Goal: Find specific page/section: Find specific page/section

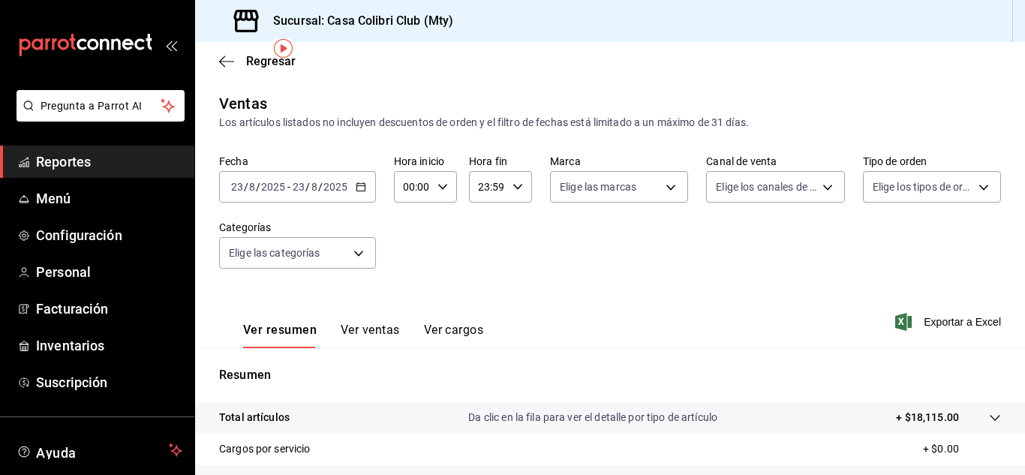
scroll to position [56, 0]
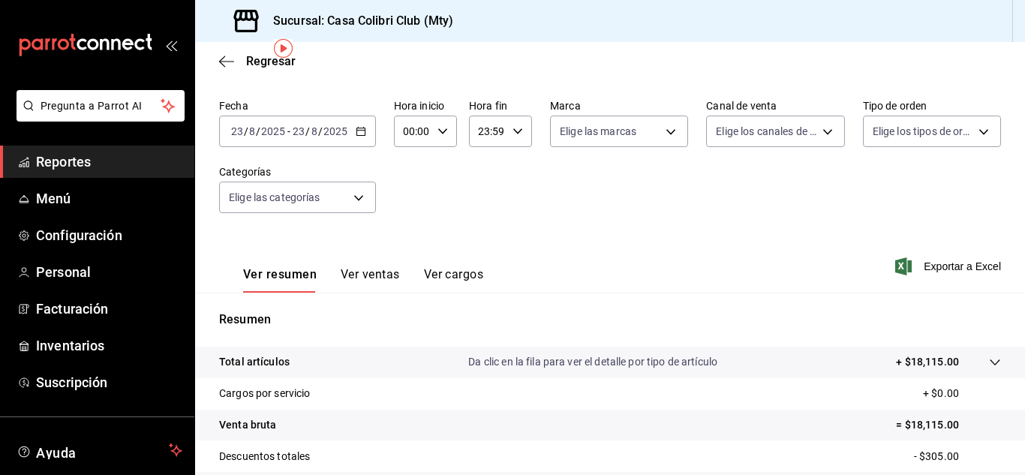
click at [72, 166] on span "Reportes" at bounding box center [109, 162] width 146 height 20
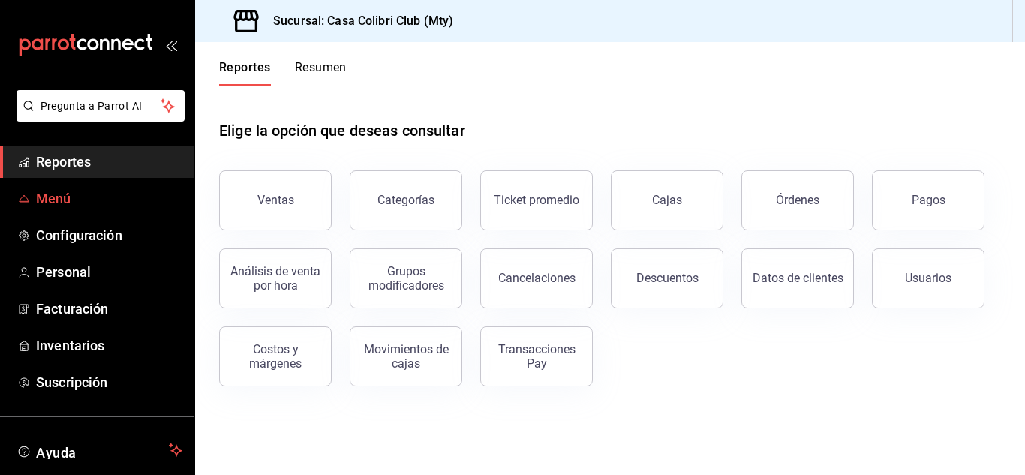
click at [73, 197] on span "Menú" at bounding box center [109, 198] width 146 height 20
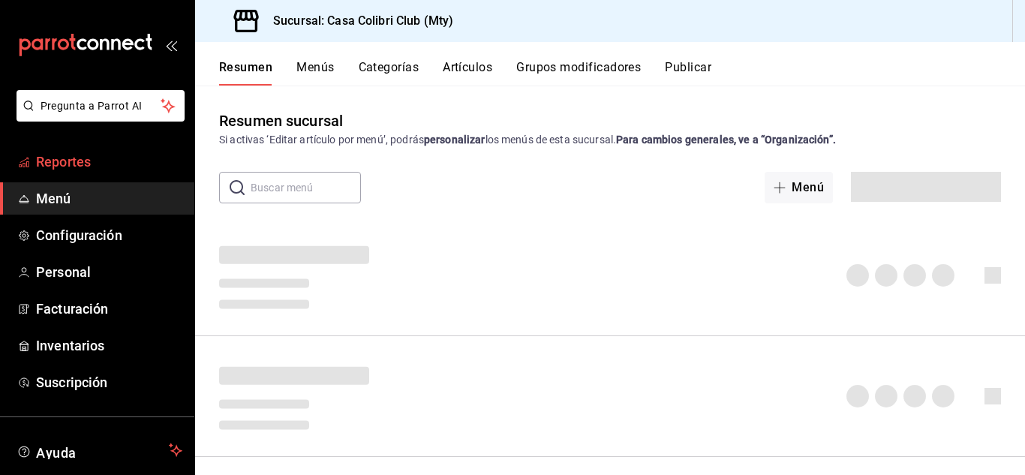
click at [71, 169] on span "Reportes" at bounding box center [109, 162] width 146 height 20
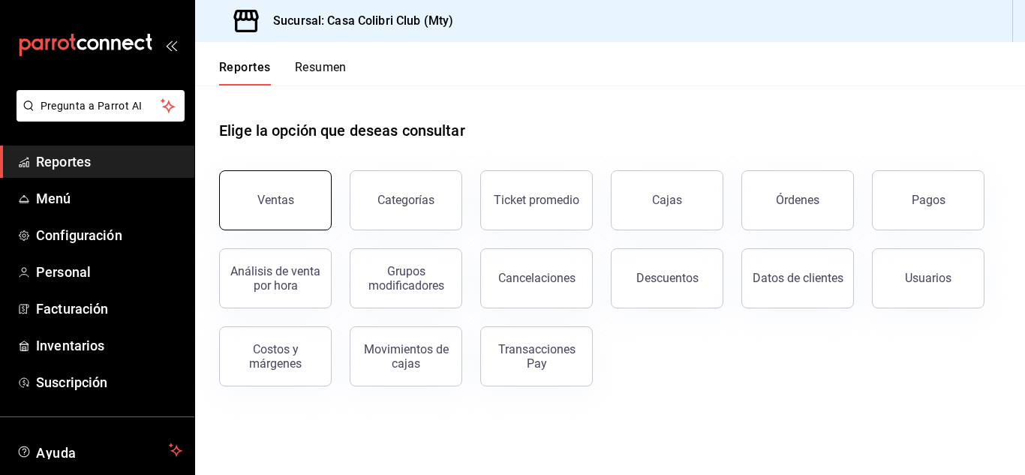
click at [286, 210] on button "Ventas" at bounding box center [275, 200] width 113 height 60
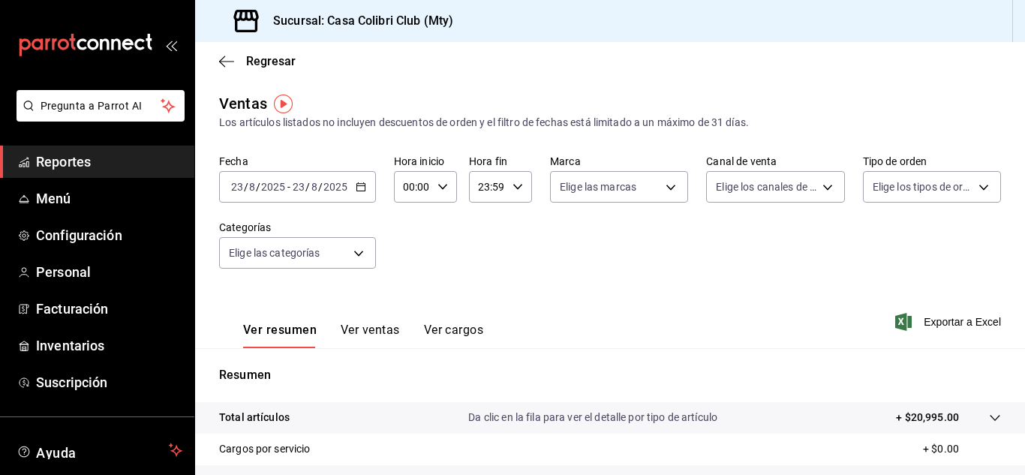
click at [69, 162] on span "Reportes" at bounding box center [109, 162] width 146 height 20
